Goal: Task Accomplishment & Management: Use online tool/utility

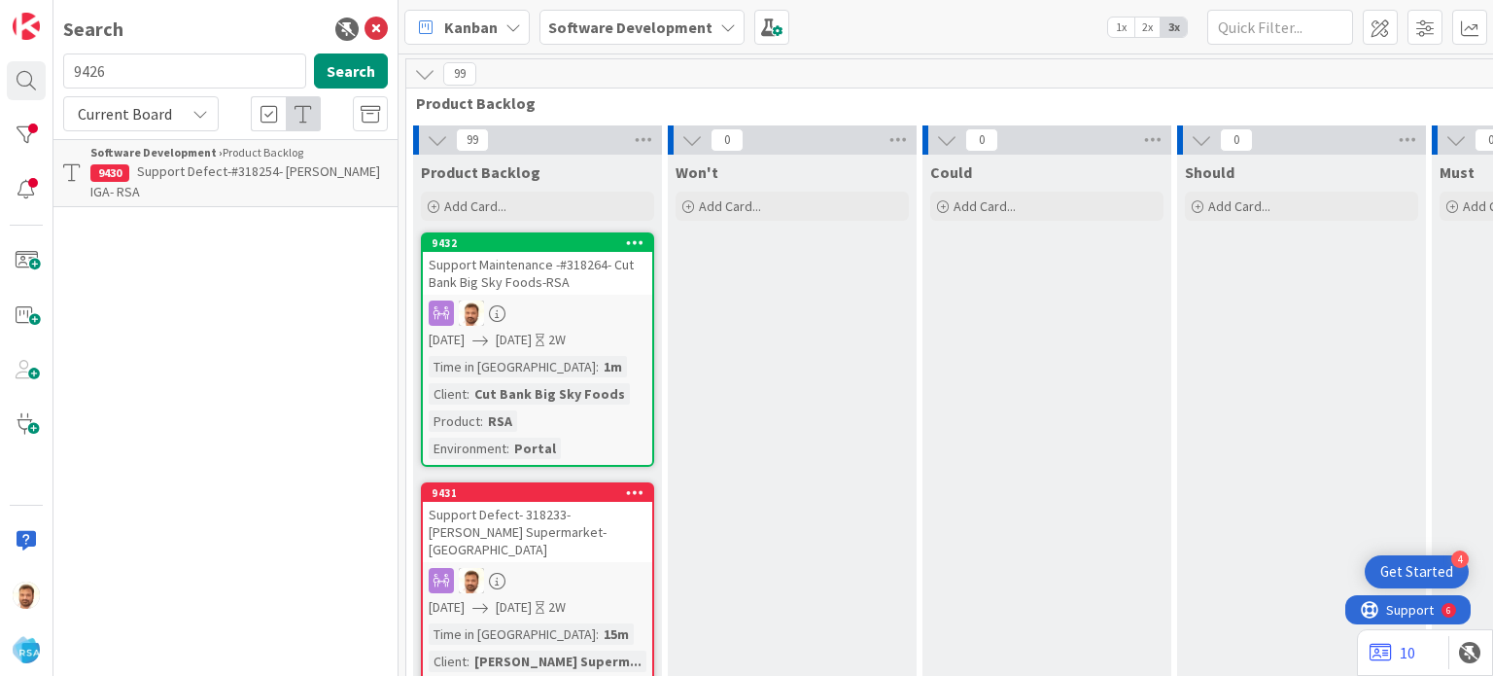
type input "9426"
click at [159, 190] on p "Support Defect- 318210- [PERSON_NAME] & [PERSON_NAME]- RSA" at bounding box center [238, 181] width 297 height 41
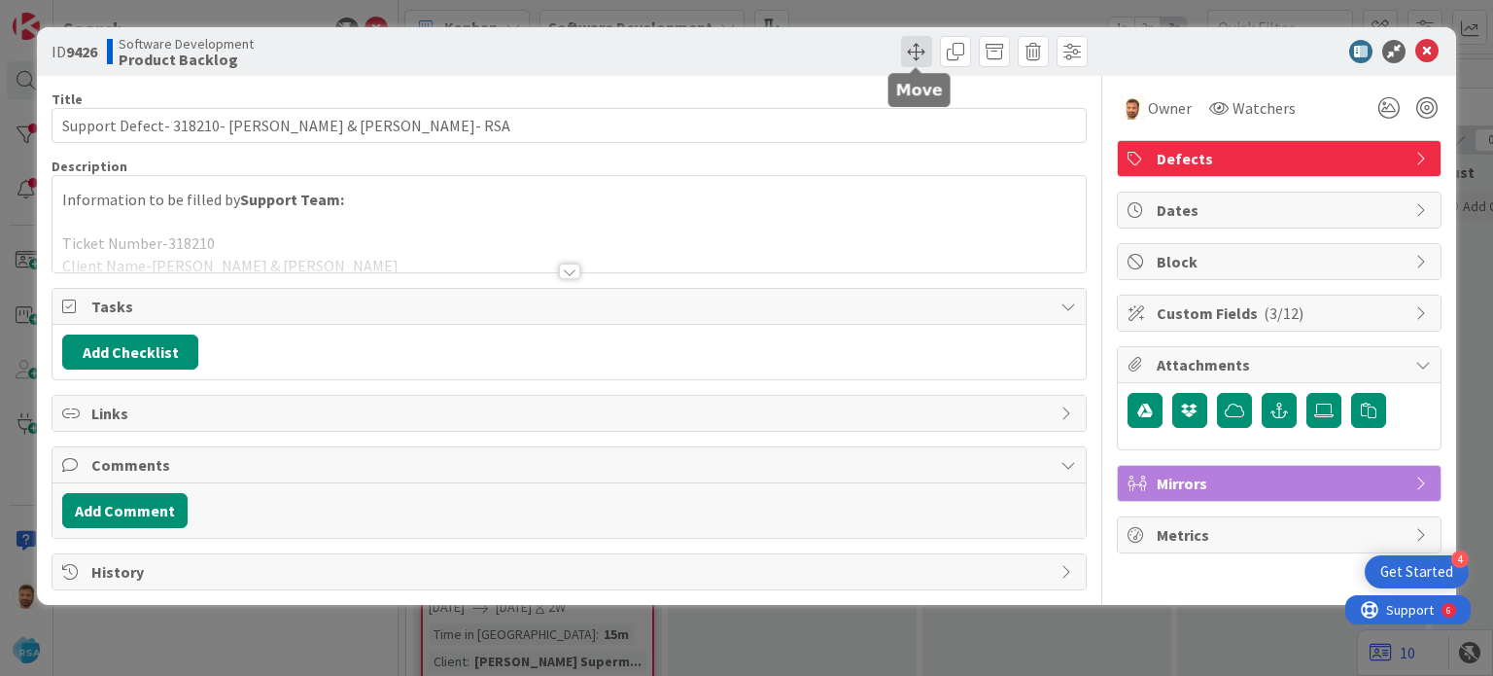
click at [921, 57] on span at bounding box center [916, 51] width 31 height 31
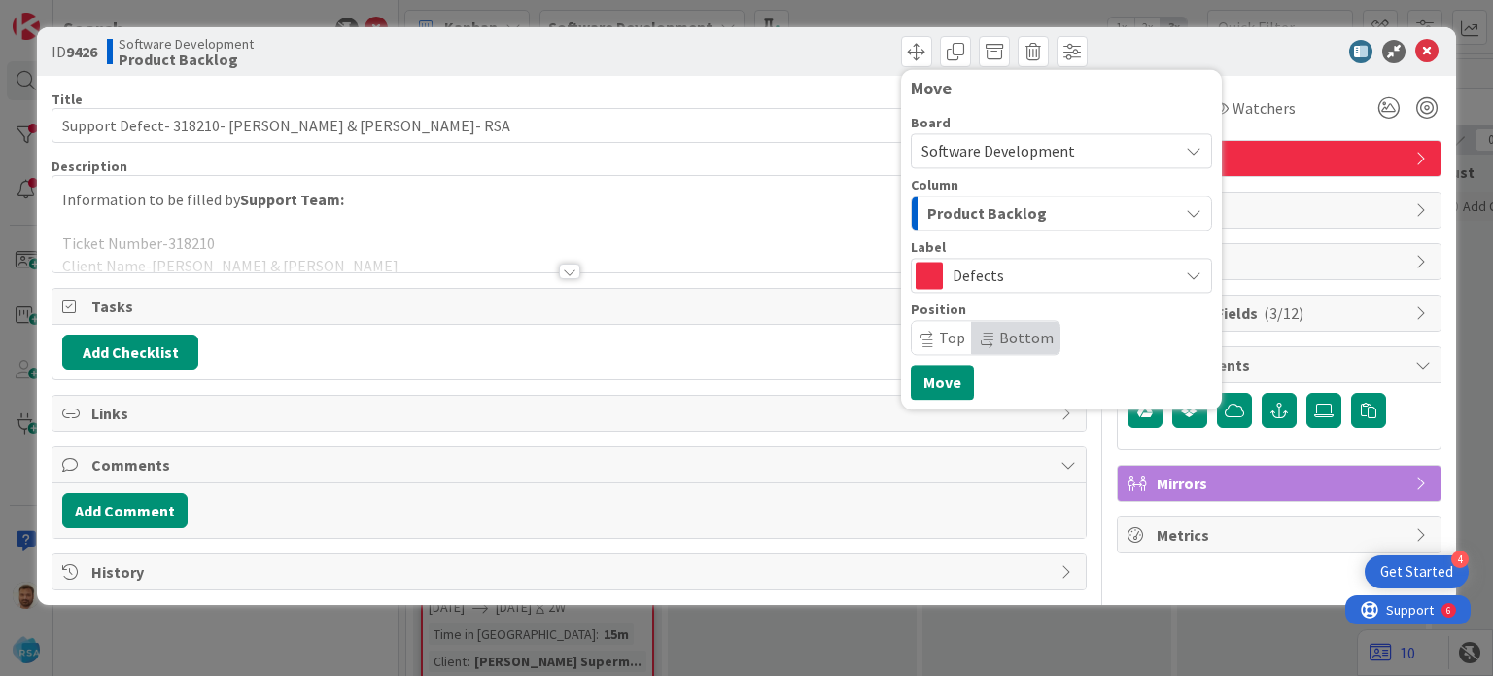
click at [957, 206] on span "Product Backlog" at bounding box center [987, 212] width 120 height 25
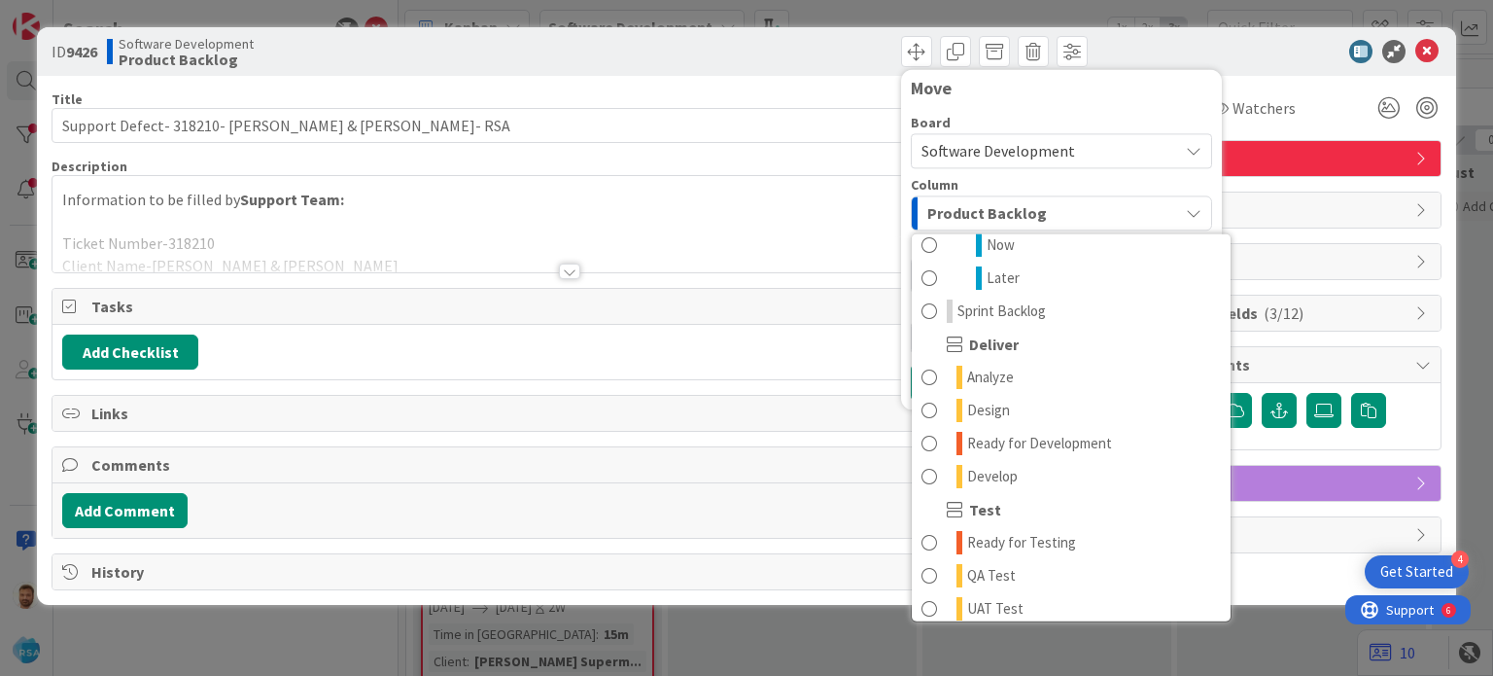
scroll to position [323, 0]
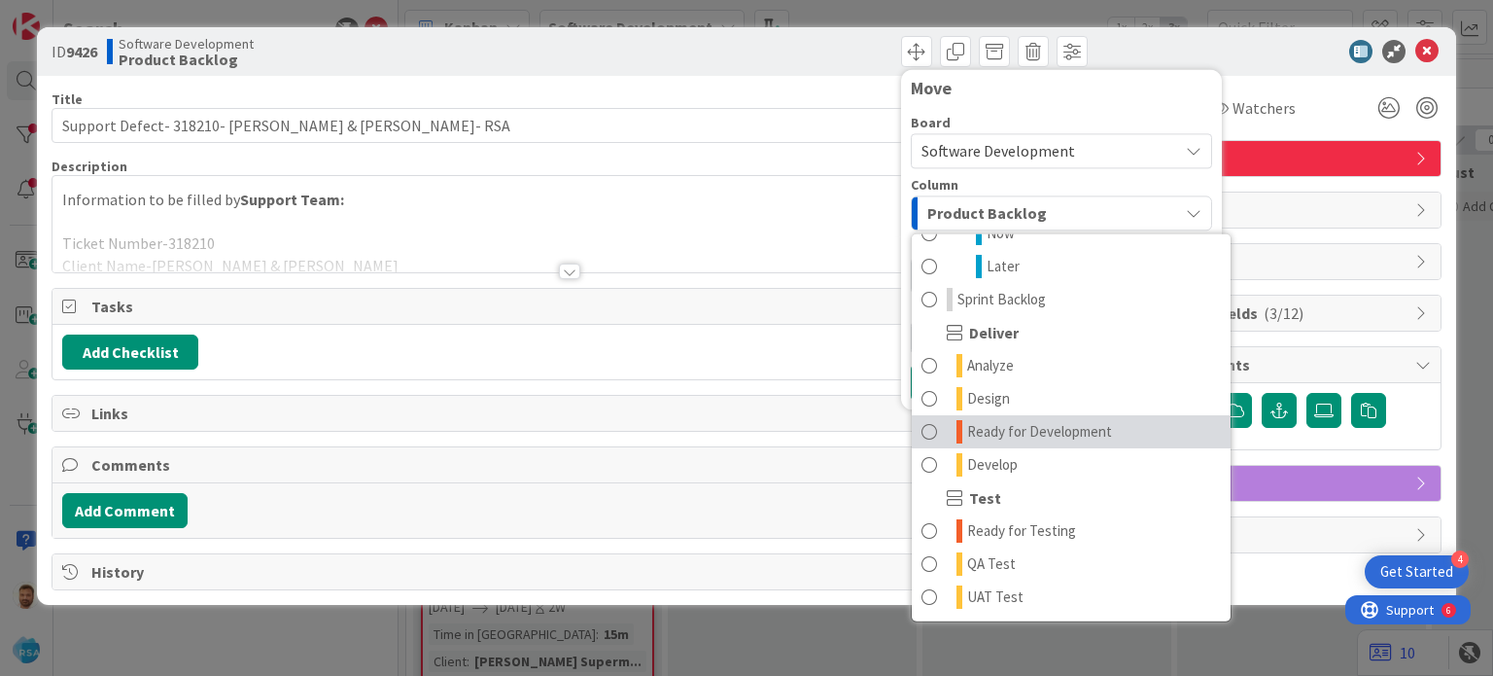
click at [928, 432] on span at bounding box center [929, 431] width 16 height 23
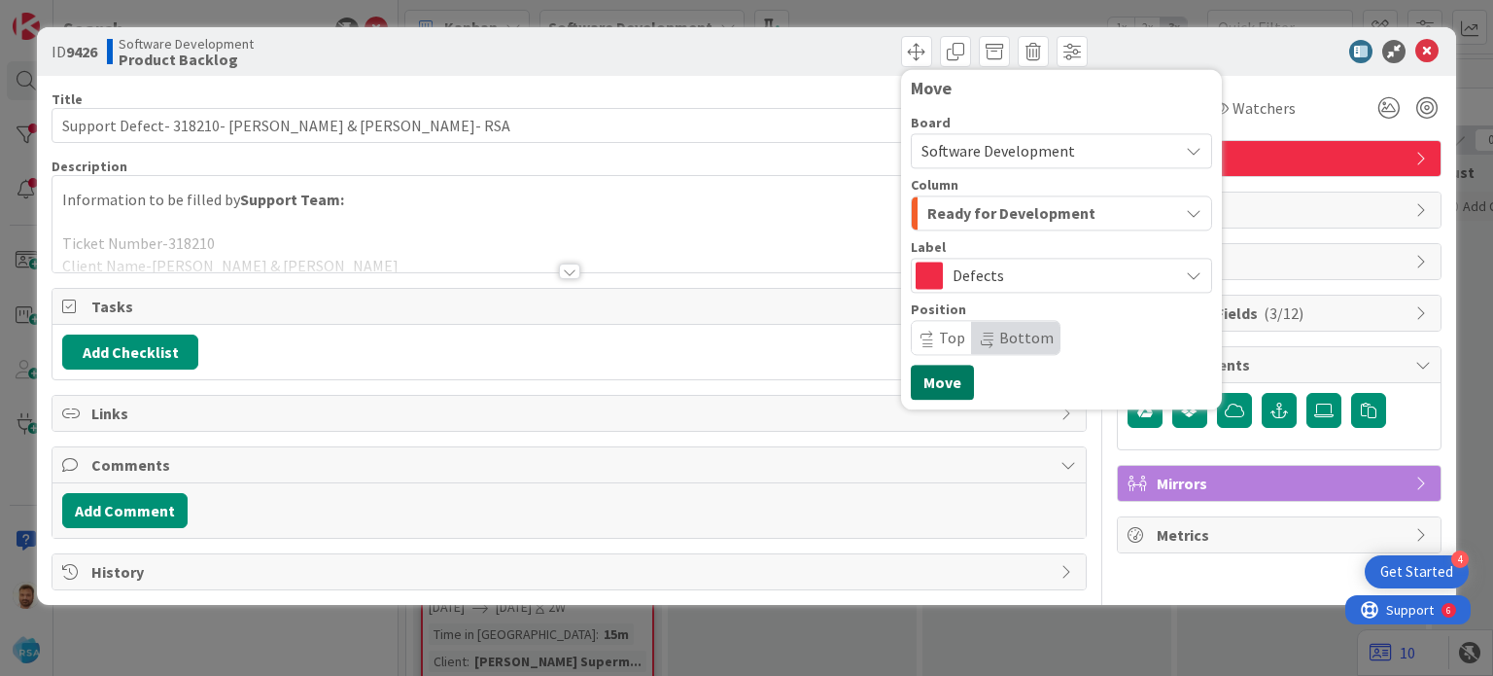
click at [928, 386] on button "Move" at bounding box center [942, 381] width 63 height 35
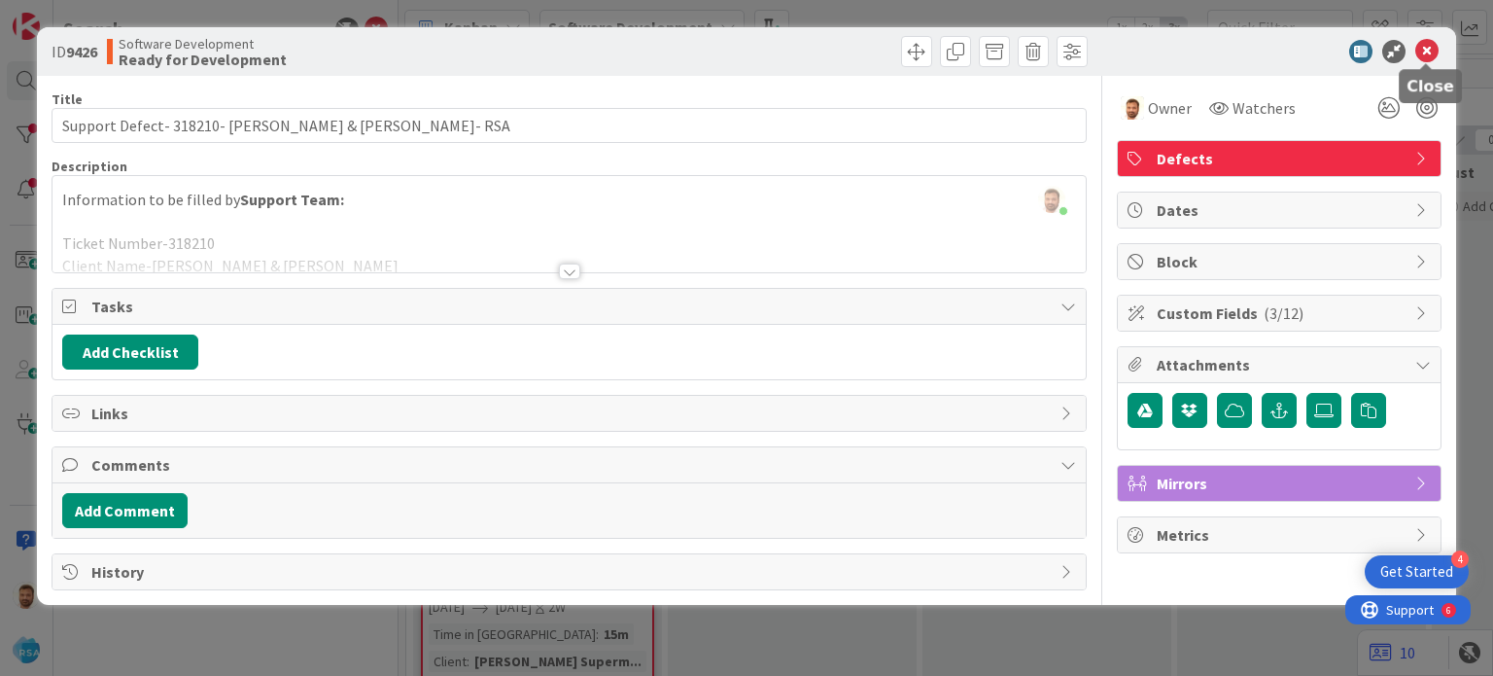
click at [1429, 50] on icon at bounding box center [1426, 51] width 23 height 23
